Goal: Task Accomplishment & Management: Manage account settings

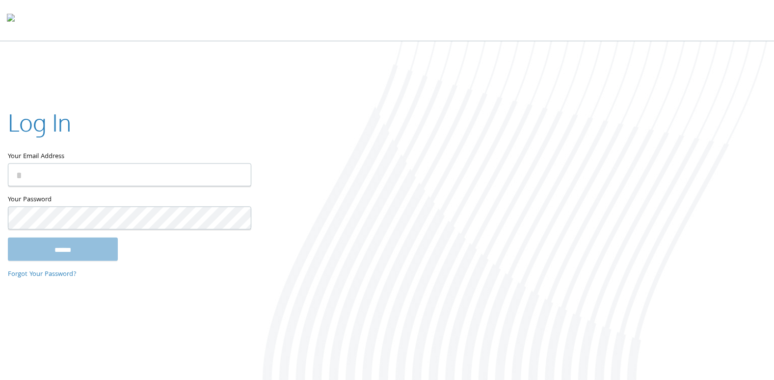
type input "**********"
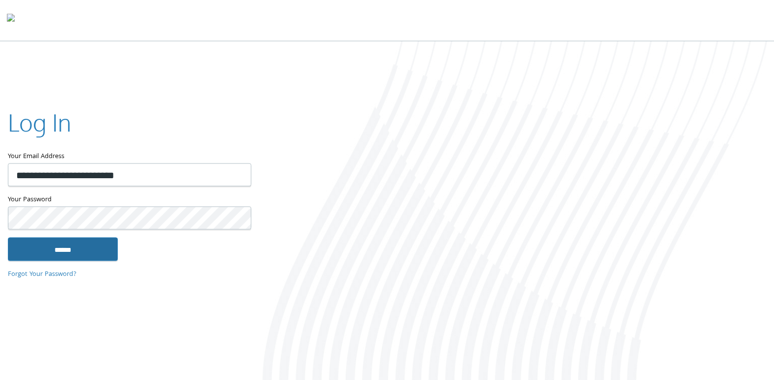
click at [78, 258] on input "******" at bounding box center [63, 250] width 110 height 24
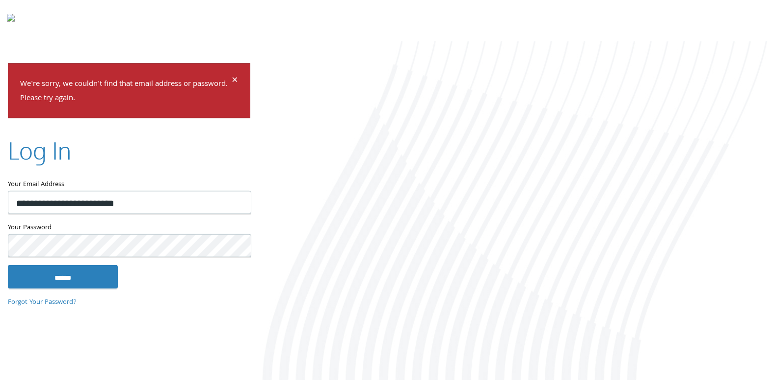
click at [238, 247] on keeper-lock "Open Keeper Popup" at bounding box center [238, 245] width 12 height 12
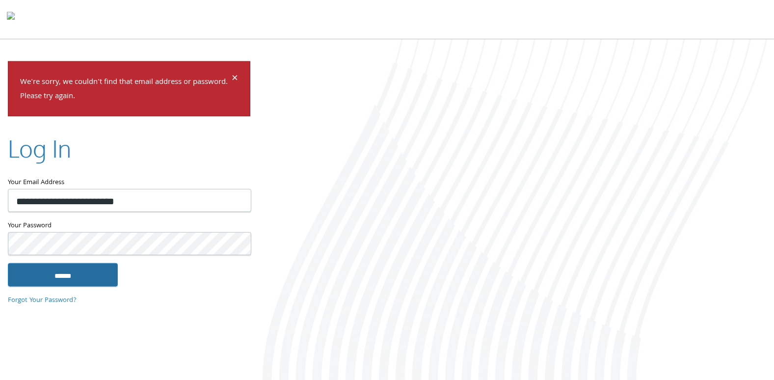
click at [63, 274] on input "******" at bounding box center [63, 275] width 110 height 24
